Goal: Transaction & Acquisition: Book appointment/travel/reservation

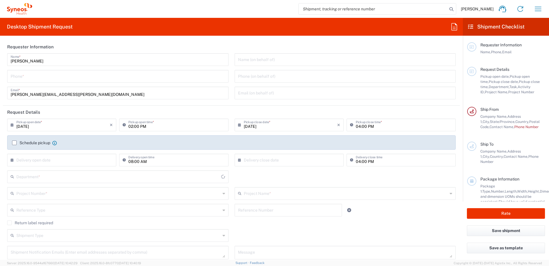
type input "[US_STATE]"
type input "[GEOGRAPHIC_DATA]"
type input "8200"
type input "Syneos Health, LLC-[GEOGRAPHIC_DATA] [GEOGRAPHIC_DATA] [GEOGRAPHIC_DATA]"
click at [539, 7] on icon "button" at bounding box center [538, 9] width 7 height 4
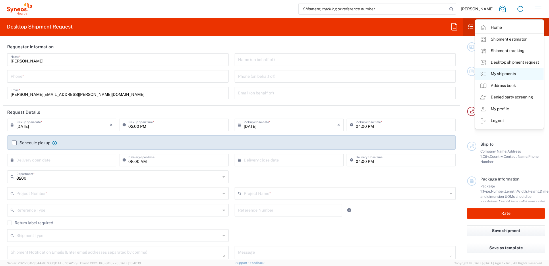
click at [496, 73] on link "My shipments" at bounding box center [510, 73] width 68 height 11
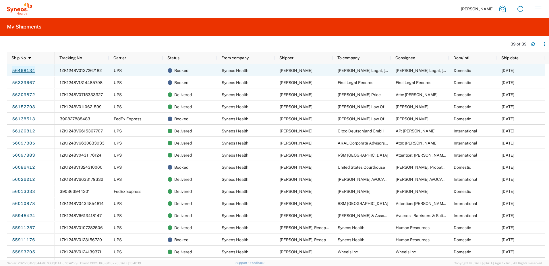
click at [28, 69] on link "56468134" at bounding box center [24, 70] width 24 height 9
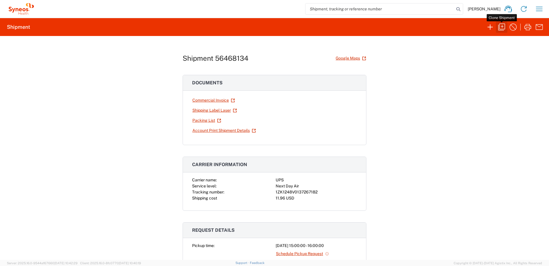
click at [500, 26] on icon "button" at bounding box center [502, 27] width 7 height 7
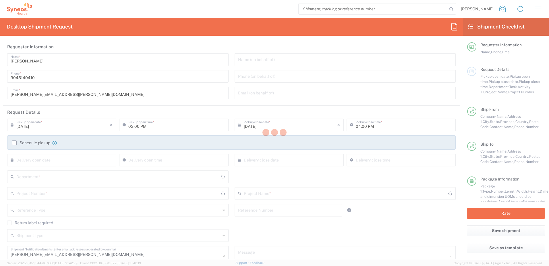
type input "[US_STATE]"
type input "8200 DEPARTMENTAL EXPENSE"
type input "Envelope"
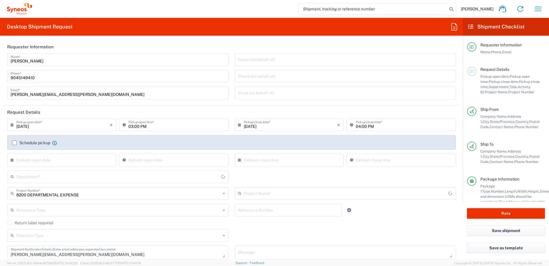
type input "8200 DEPARTMENTAL EXPENSE"
type input "8200"
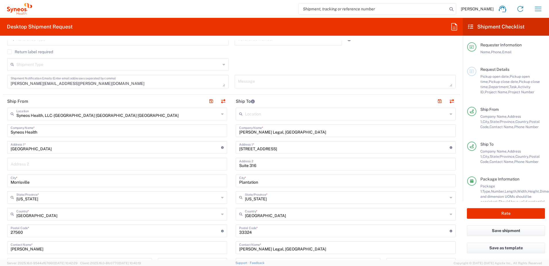
scroll to position [201, 0]
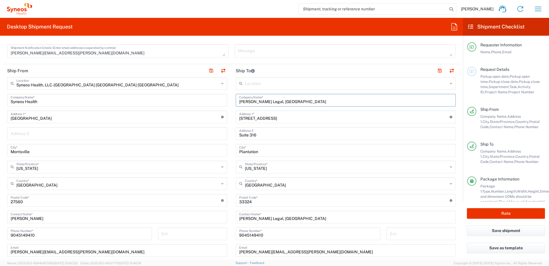
drag, startPoint x: 287, startPoint y: 101, endPoint x: 226, endPoint y: 101, distance: 61.2
click at [226, 101] on div "Ship From Syneos Health, LLC-[GEOGRAPHIC_DATA] [GEOGRAPHIC_DATA] [GEOGRAPHIC_DA…" at bounding box center [231, 192] width 457 height 257
type input "[US_STATE] Workforce Safety & Insurance"
drag, startPoint x: 284, startPoint y: 119, endPoint x: 232, endPoint y: 118, distance: 51.7
click at [232, 118] on main "Location [PERSON_NAME] LLC-[GEOGRAPHIC_DATA] [GEOGRAPHIC_DATA] [GEOGRAPHIC_DATA…" at bounding box center [346, 197] width 229 height 241
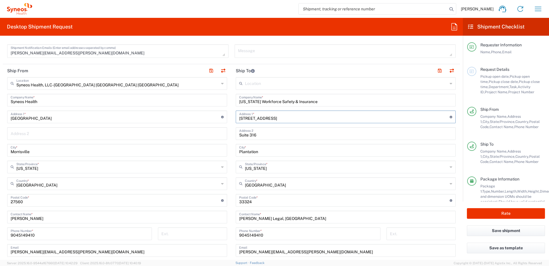
type input "[STREET_ADDRESS]"
type input "Suite 1"
drag, startPoint x: 286, startPoint y: 118, endPoint x: 237, endPoint y: 118, distance: 48.9
click at [239, 118] on input "[STREET_ADDRESS]" at bounding box center [344, 116] width 211 height 10
click at [260, 151] on input "Plantation" at bounding box center [345, 150] width 213 height 10
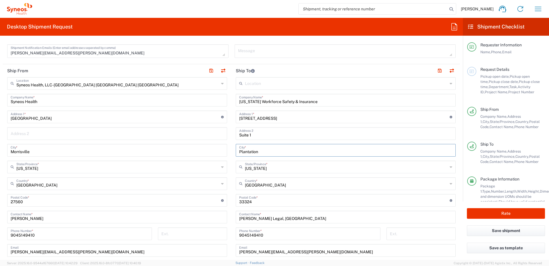
click at [260, 151] on input "Plantation" at bounding box center [345, 150] width 213 height 10
type input "Bismark"
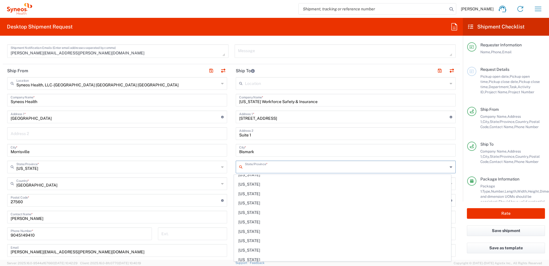
scroll to position [316, 0]
click at [257, 212] on span "[US_STATE]" at bounding box center [342, 211] width 217 height 9
type input "[US_STATE]"
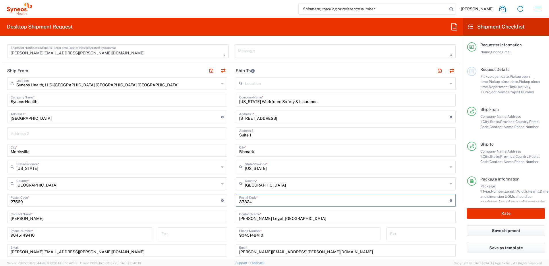
click at [252, 202] on input "undefined" at bounding box center [344, 200] width 211 height 10
paste input "58503"
type input "58503"
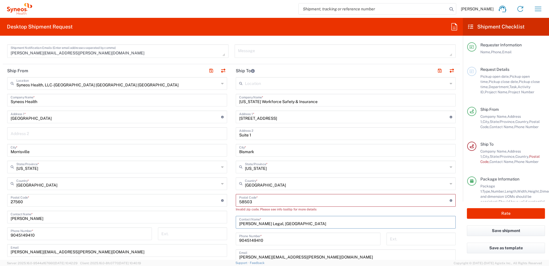
drag, startPoint x: 284, startPoint y: 220, endPoint x: 206, endPoint y: 220, distance: 78.2
click at [206, 220] on div "Ship From Syneos Health, LLC-[GEOGRAPHIC_DATA] [GEOGRAPHIC_DATA] [GEOGRAPHIC_DA…" at bounding box center [231, 195] width 457 height 262
type input "[PERSON_NAME], Collections Specialist"
drag, startPoint x: 258, startPoint y: 202, endPoint x: 212, endPoint y: 202, distance: 46.0
click at [212, 202] on div "Ship From Syneos Health, LLC-[GEOGRAPHIC_DATA] [GEOGRAPHIC_DATA] [GEOGRAPHIC_DA…" at bounding box center [231, 195] width 457 height 262
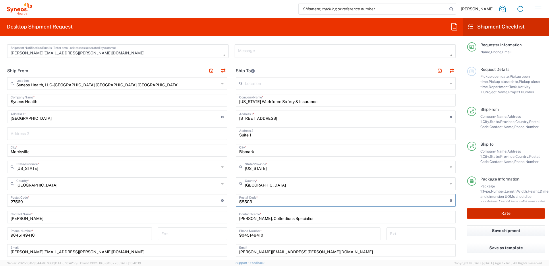
type input "58503"
click at [493, 211] on button "Rate" at bounding box center [506, 213] width 78 height 11
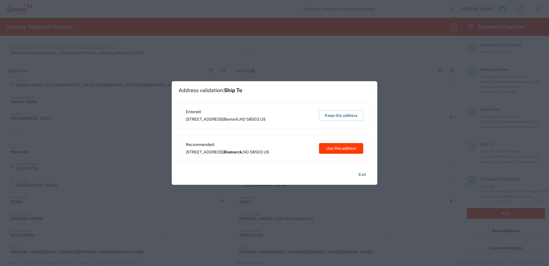
click at [334, 148] on button "Use this address" at bounding box center [341, 148] width 44 height 11
type input "Bismarck"
type input "[US_STATE]"
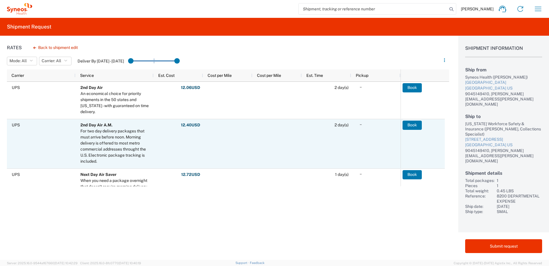
scroll to position [29, 0]
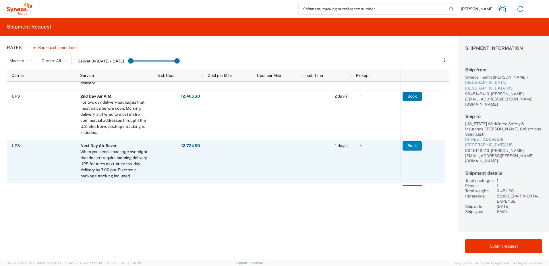
click at [412, 145] on button "Book" at bounding box center [412, 145] width 19 height 9
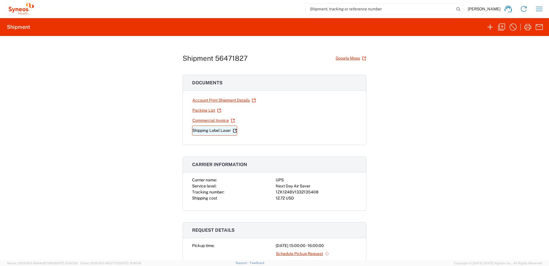
click at [205, 130] on link "Shipping Label Laser" at bounding box center [214, 130] width 45 height 10
